Goal: Task Accomplishment & Management: Use online tool/utility

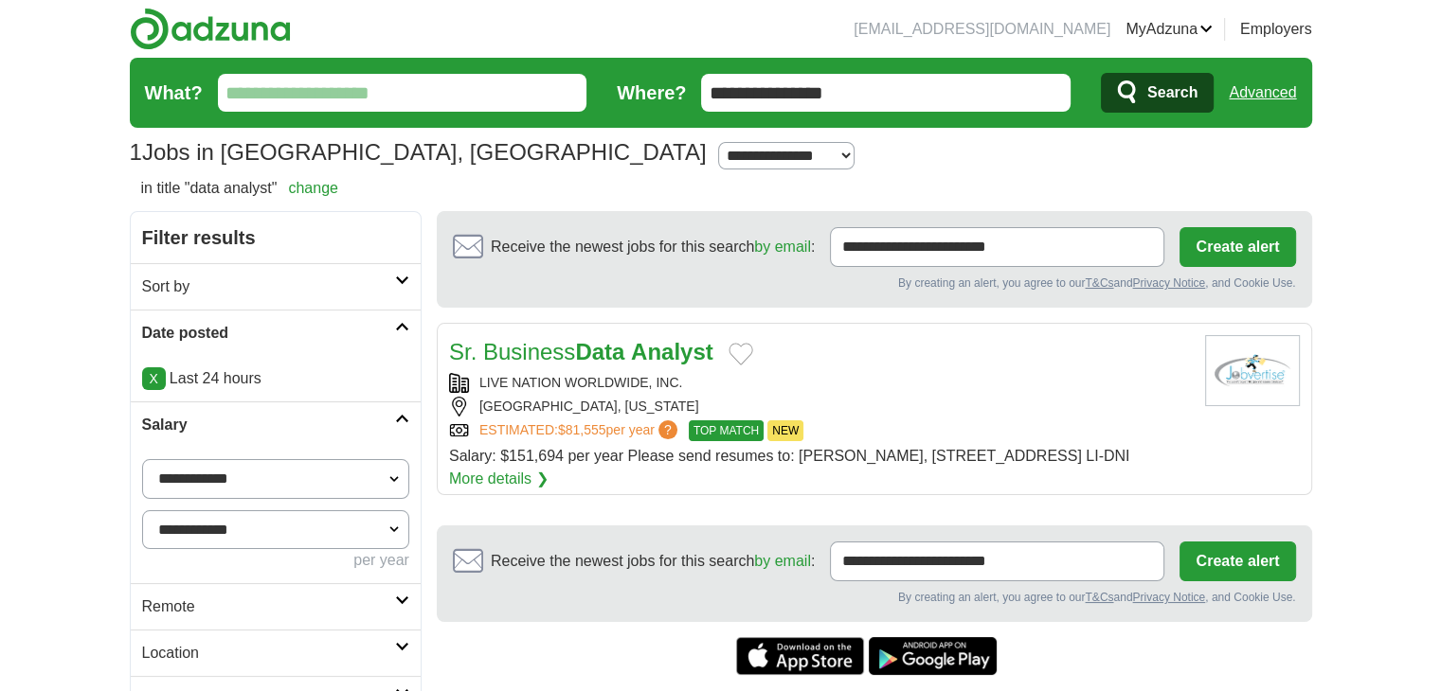
click at [1262, 97] on link "Advanced" at bounding box center [1262, 93] width 67 height 38
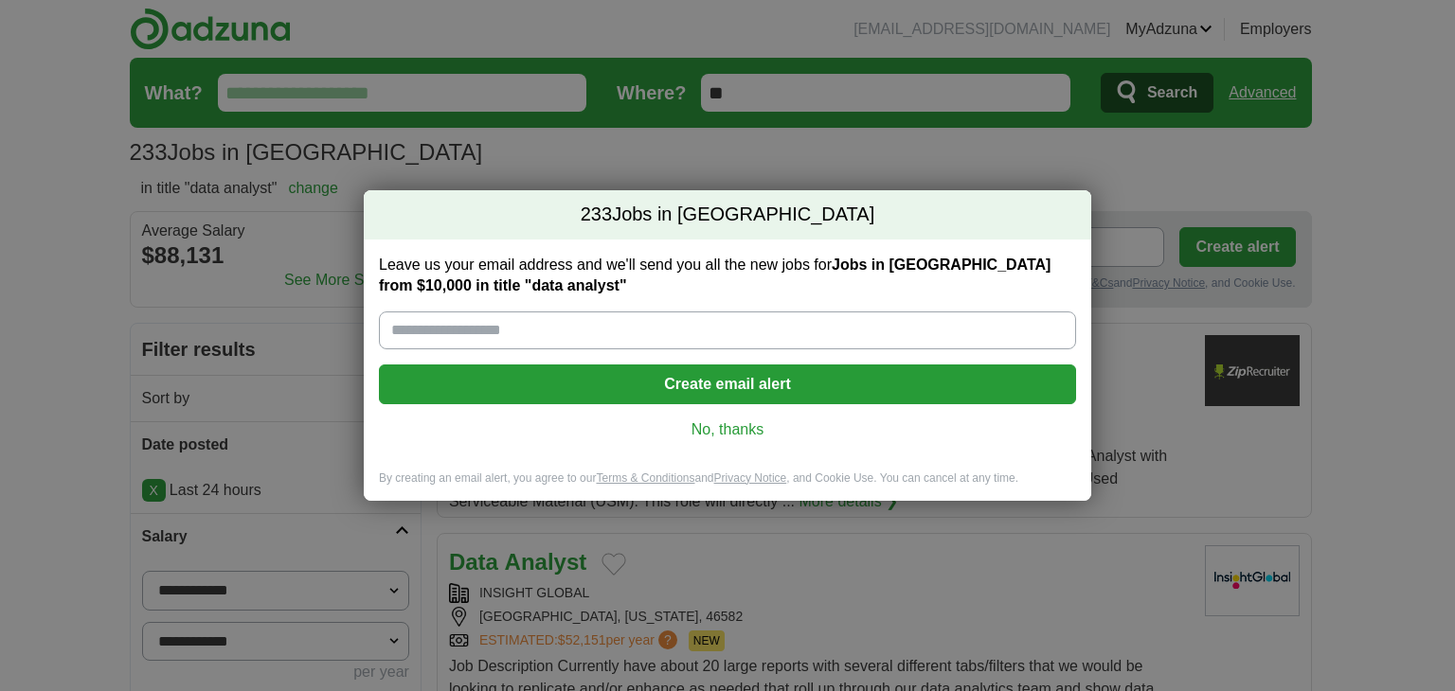
click at [712, 434] on link "No, thanks" at bounding box center [727, 430] width 667 height 21
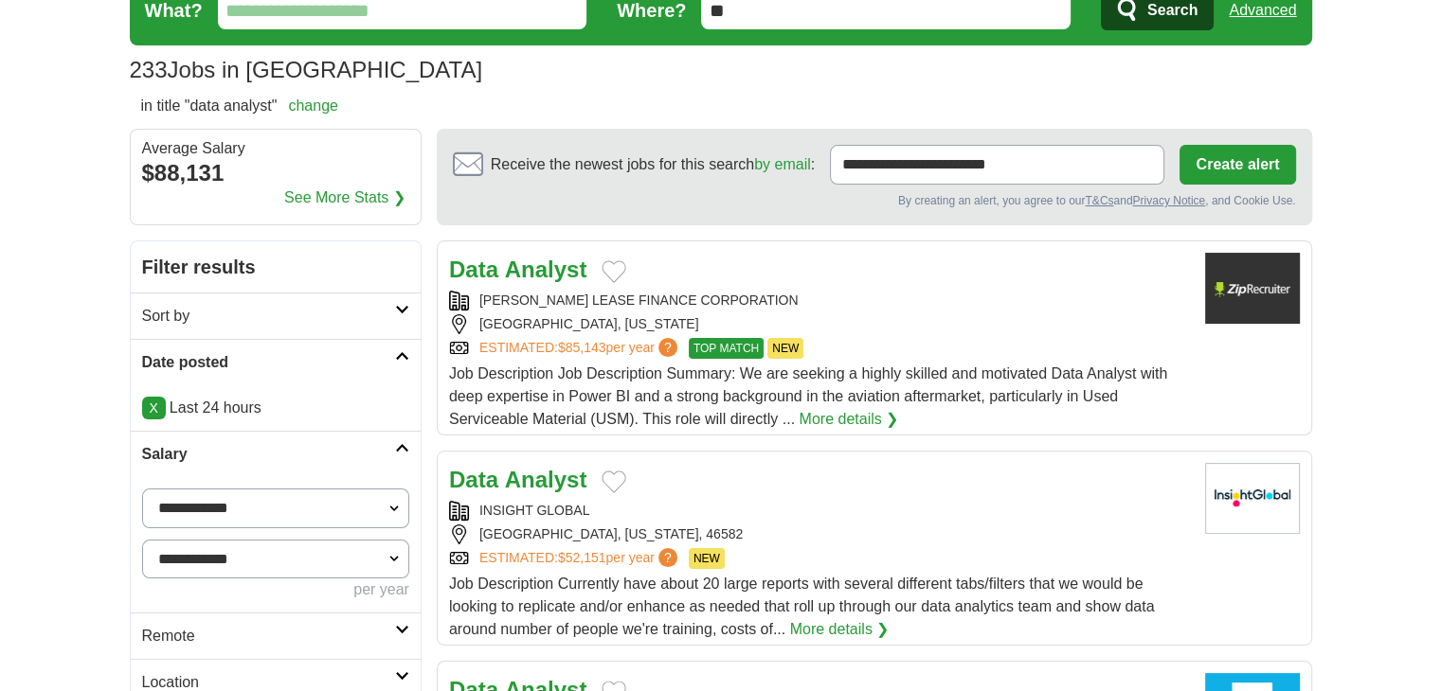
scroll to position [315, 0]
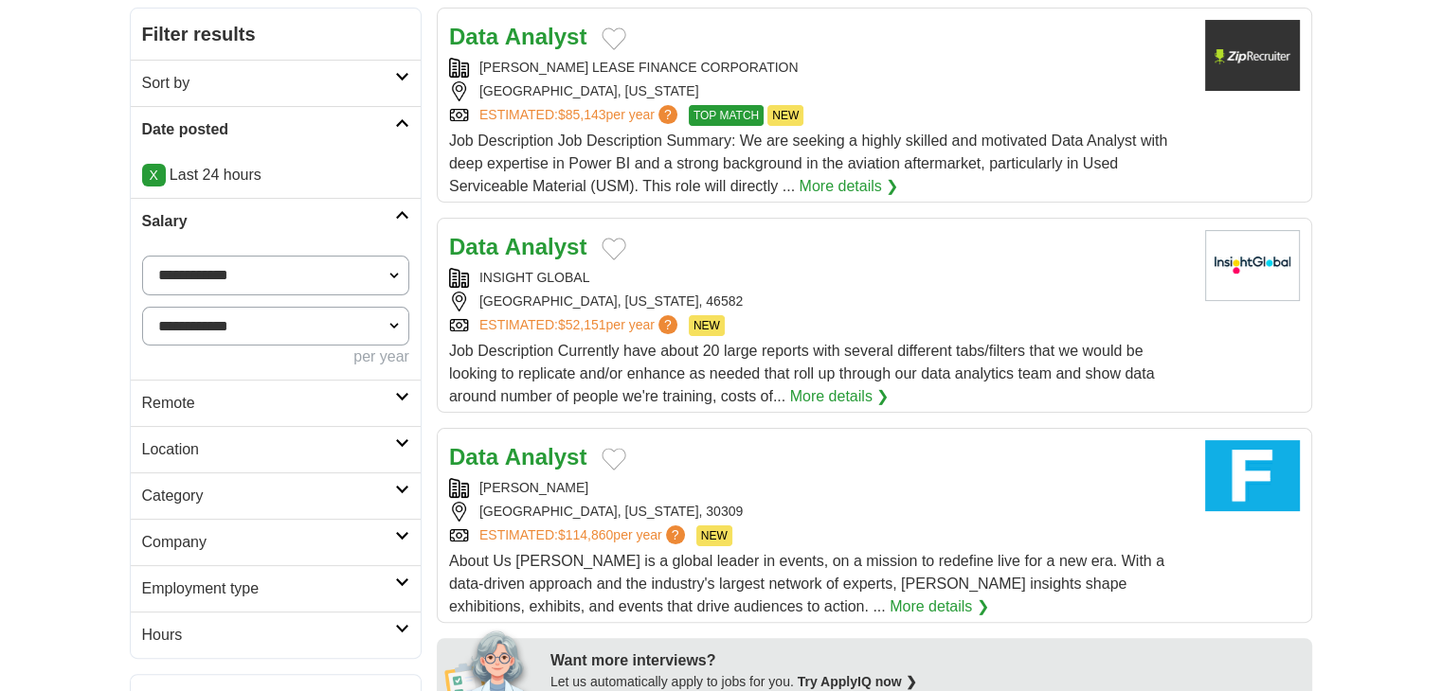
click at [189, 400] on h2 "Remote" at bounding box center [268, 403] width 253 height 23
click at [186, 446] on link "Remote jobs" at bounding box center [184, 448] width 85 height 16
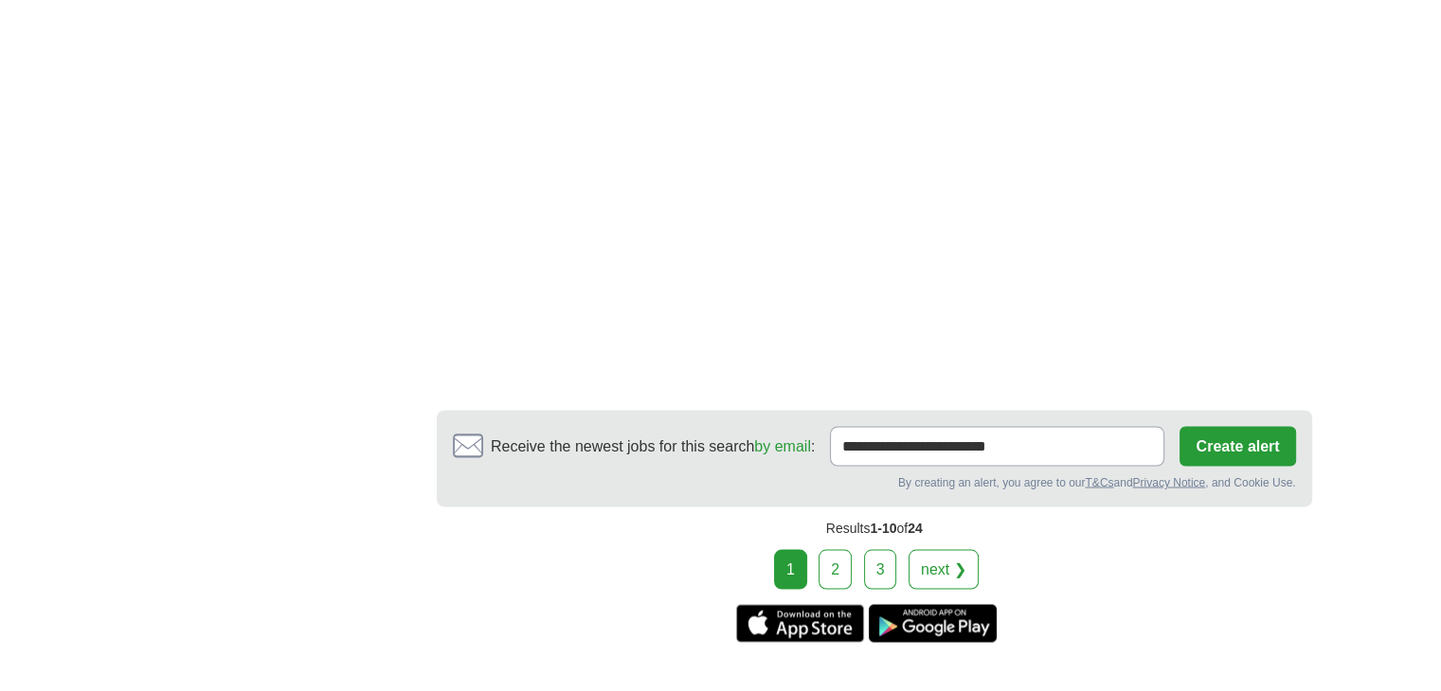
scroll to position [3473, 0]
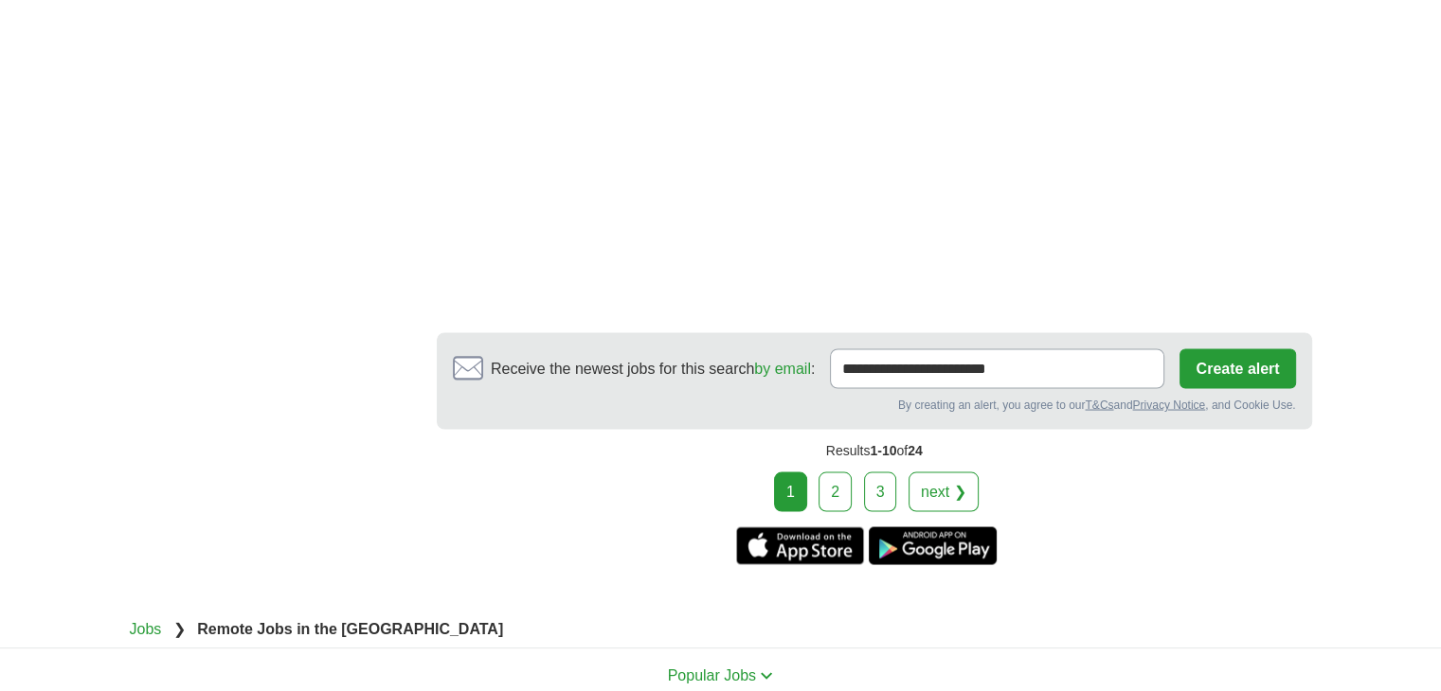
click at [822, 486] on link "2" at bounding box center [834, 492] width 33 height 40
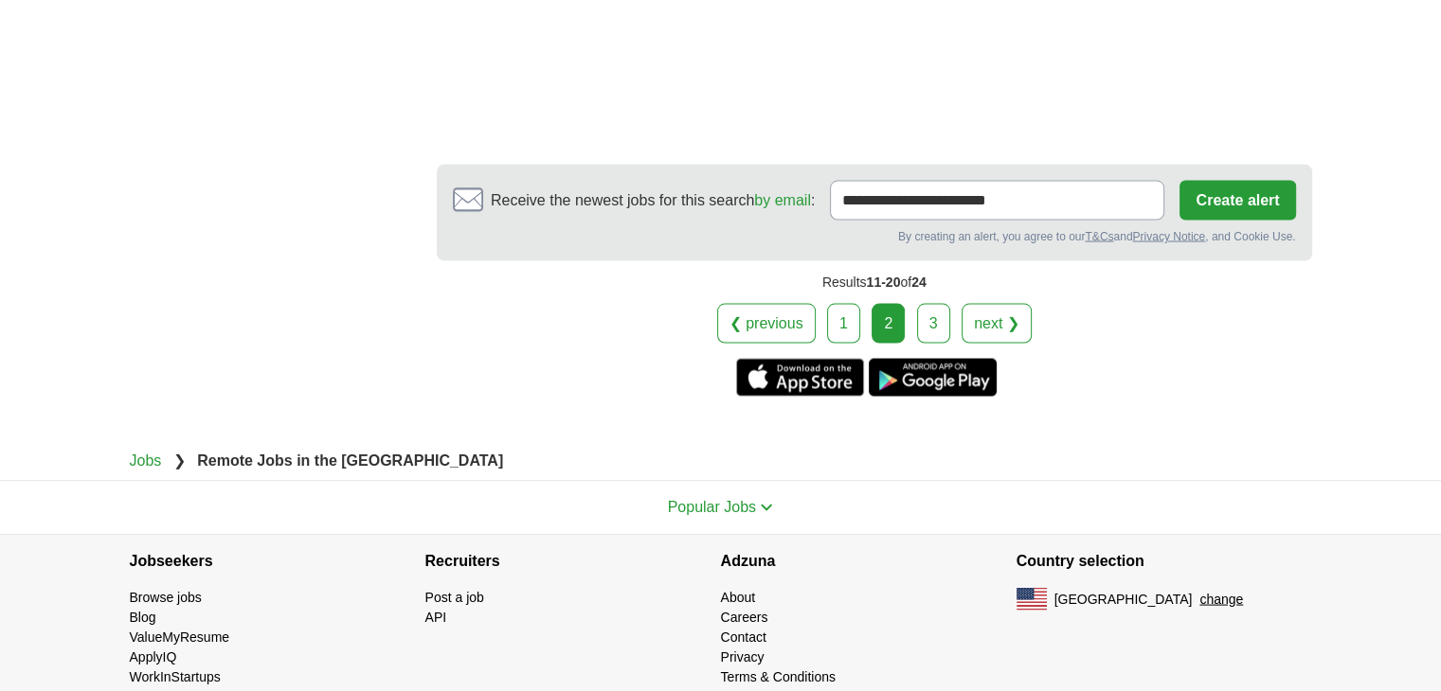
scroll to position [3704, 0]
click at [917, 303] on link "3" at bounding box center [933, 323] width 33 height 40
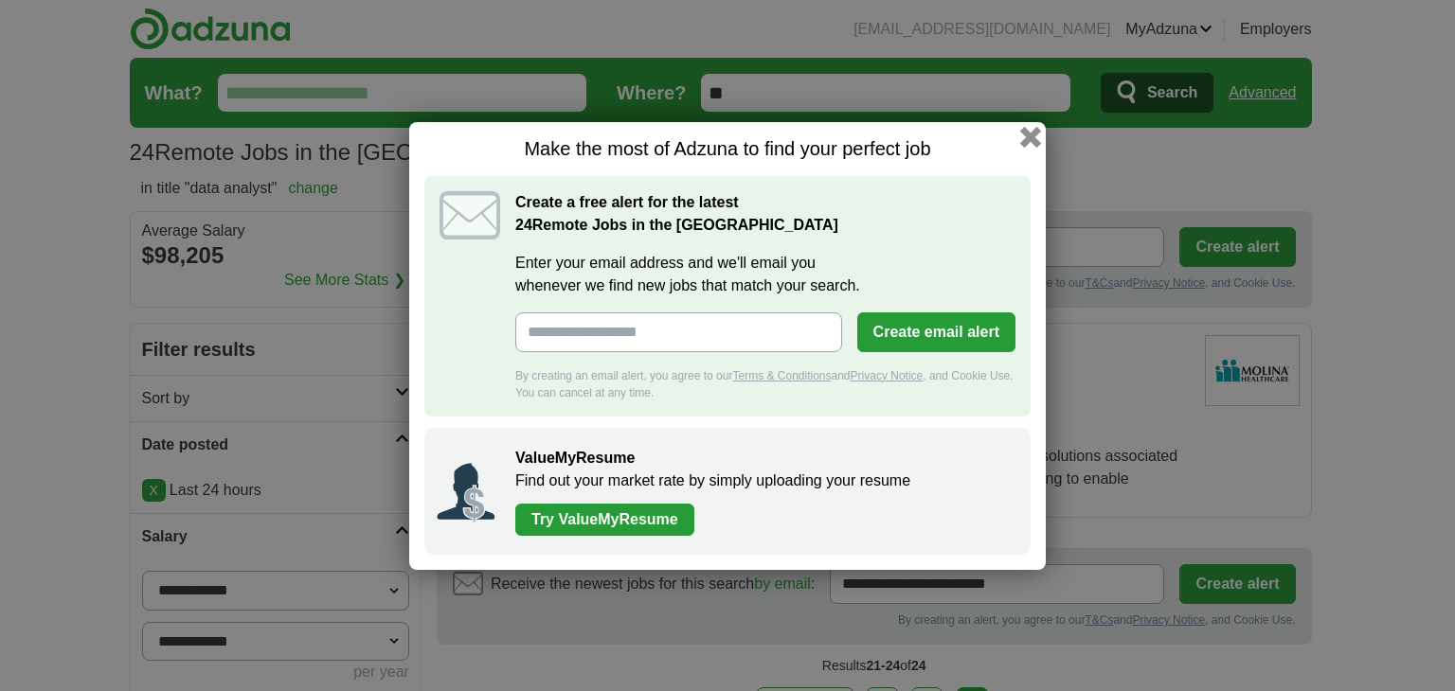
click at [1031, 128] on button "button" at bounding box center [1030, 136] width 21 height 21
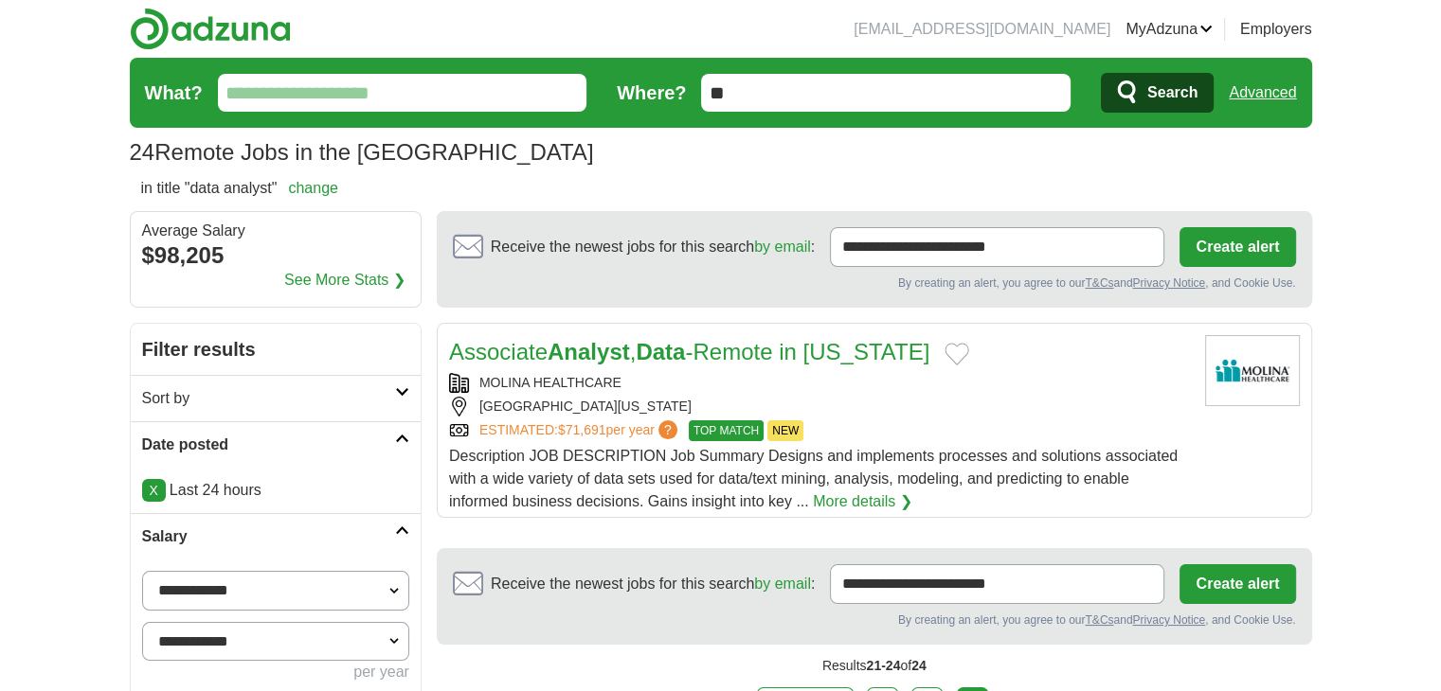
click at [1250, 93] on link "Advanced" at bounding box center [1262, 93] width 67 height 38
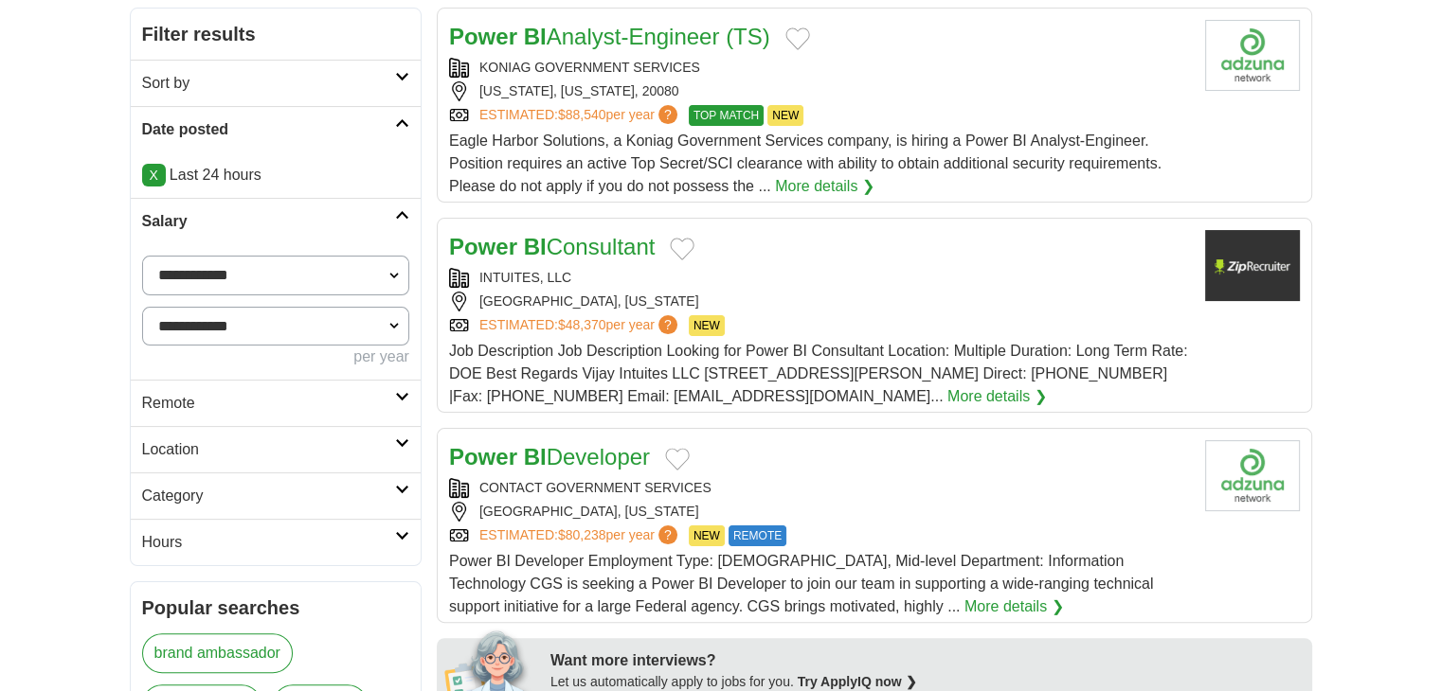
click at [227, 404] on h2 "Remote" at bounding box center [268, 403] width 253 height 23
click at [212, 440] on link "Remote jobs" at bounding box center [184, 448] width 85 height 16
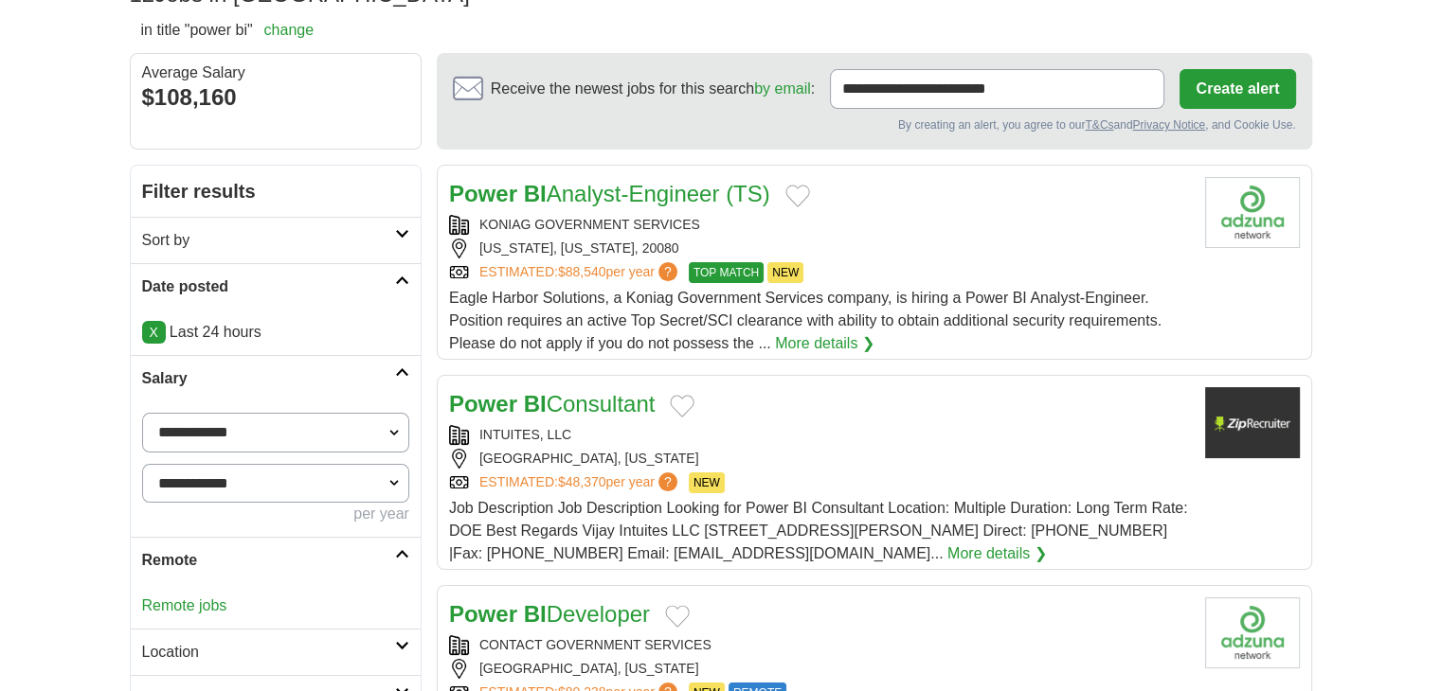
scroll to position [157, 0]
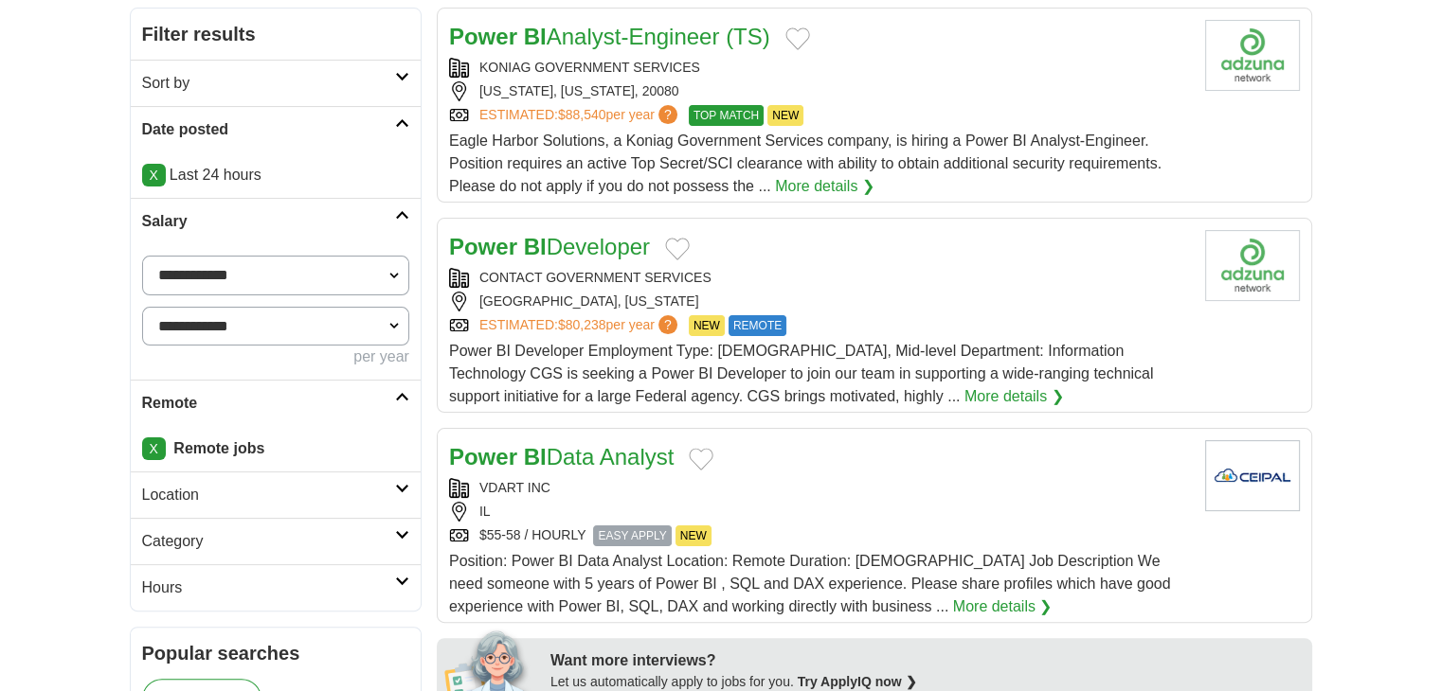
drag, startPoint x: 585, startPoint y: 252, endPoint x: 618, endPoint y: 257, distance: 32.6
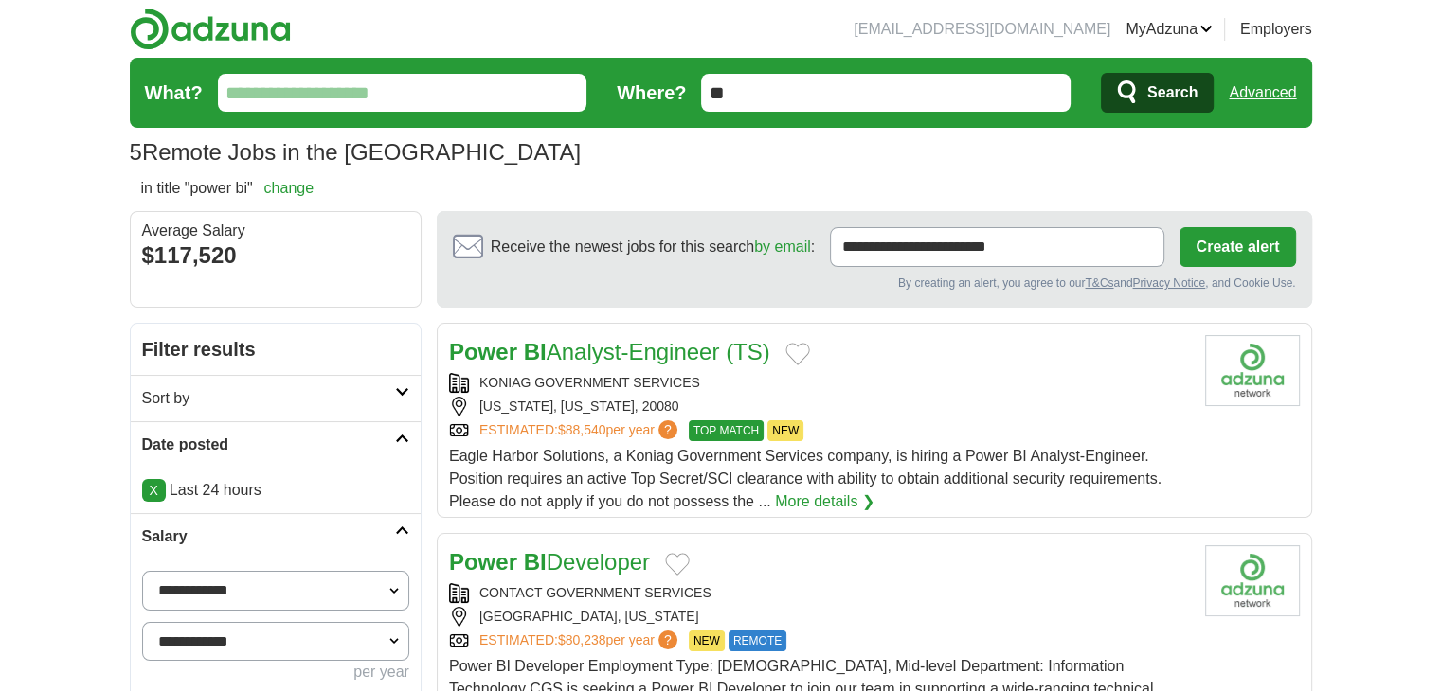
click at [1284, 88] on link "Advanced" at bounding box center [1262, 93] width 67 height 38
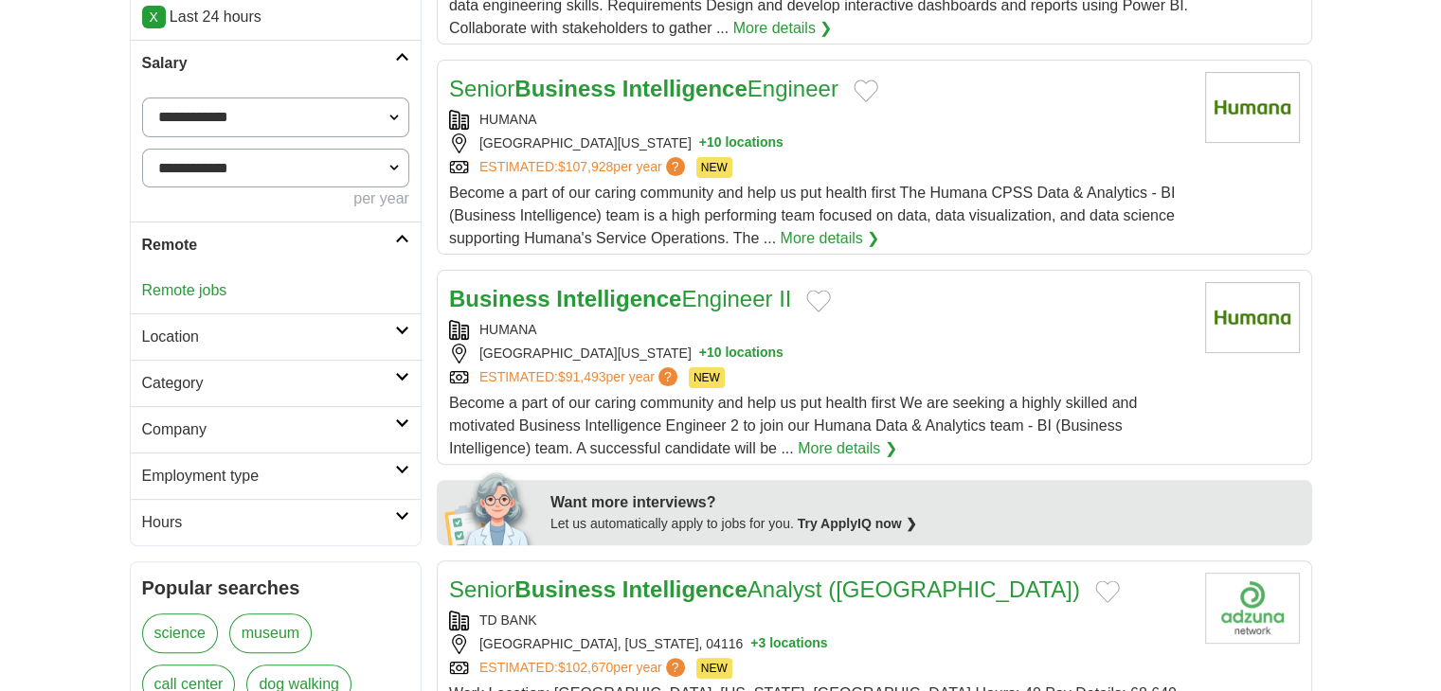
click at [182, 288] on link "Remote jobs" at bounding box center [184, 290] width 85 height 16
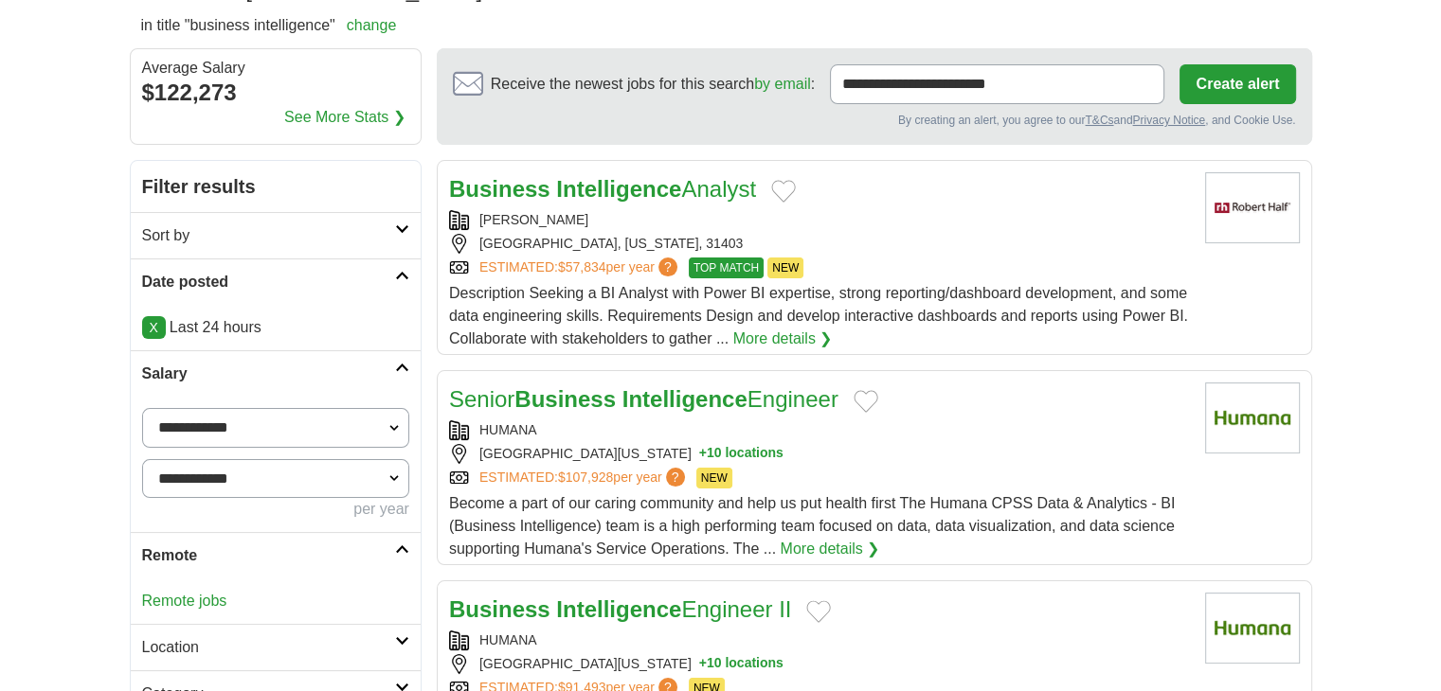
scroll to position [157, 0]
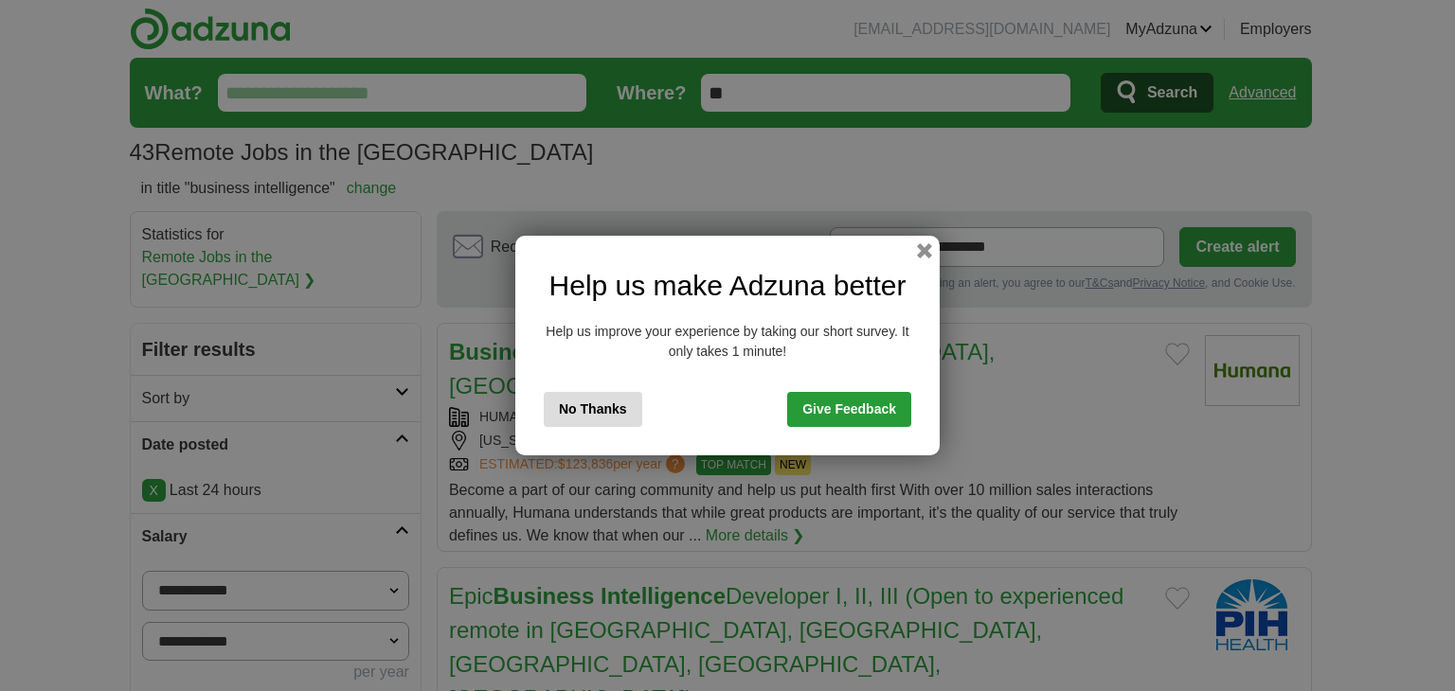
click at [580, 415] on button "No Thanks" at bounding box center [593, 409] width 99 height 35
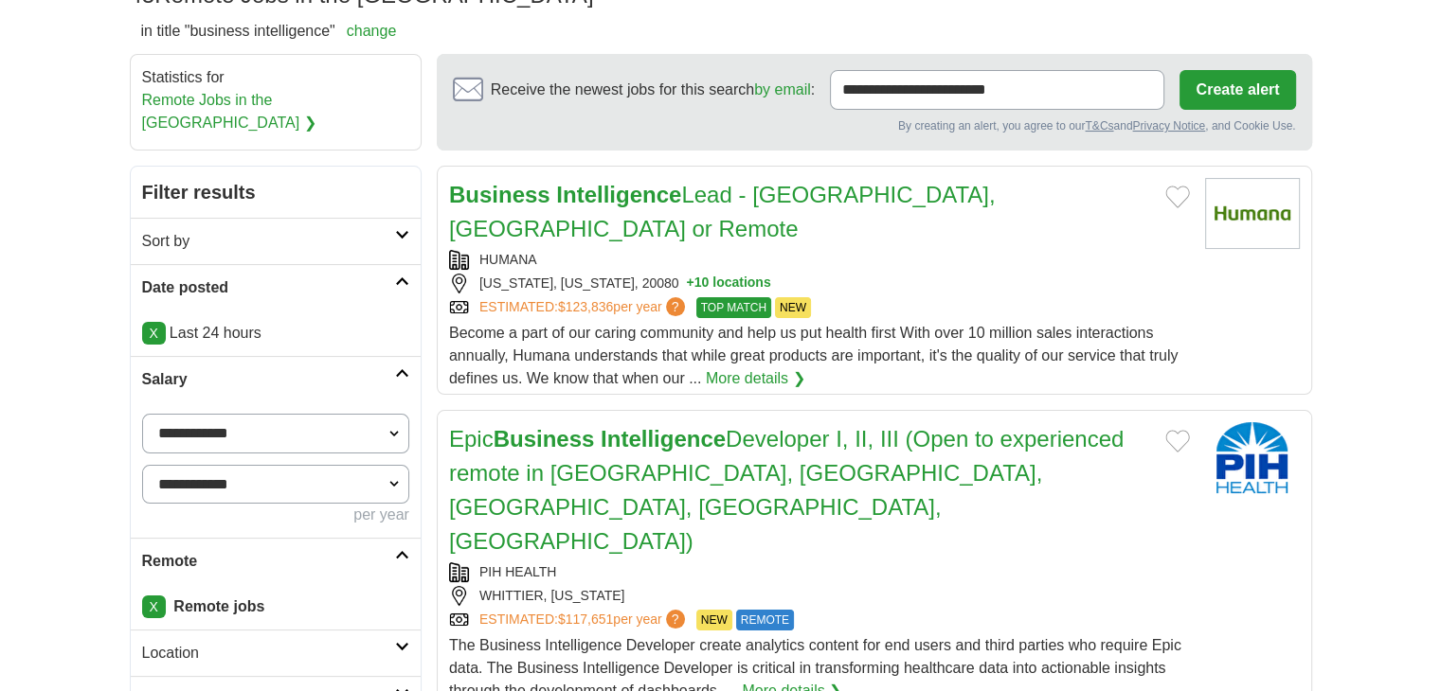
scroll to position [345, 0]
